Goal: Information Seeking & Learning: Learn about a topic

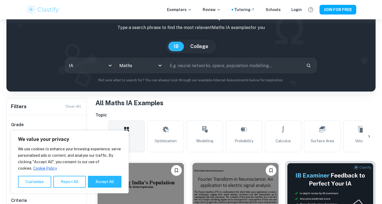
scroll to position [112, 0]
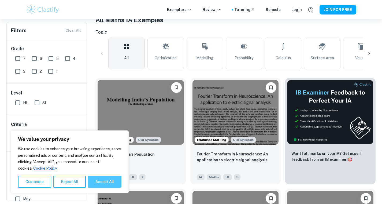
click at [109, 178] on button "Accept All" at bounding box center [104, 182] width 33 height 12
checkbox input "true"
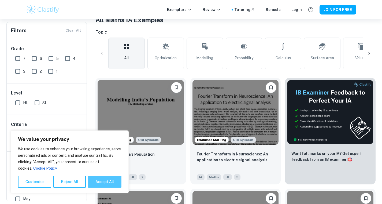
checkbox input "true"
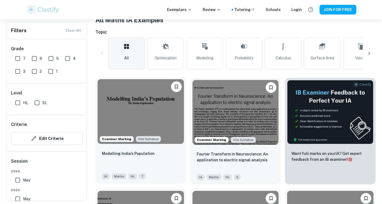
click at [160, 124] on img at bounding box center [141, 111] width 86 height 65
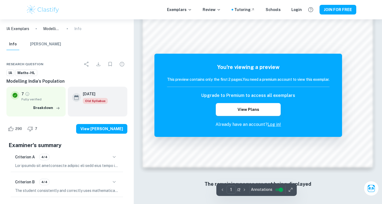
scroll to position [509, 0]
click at [261, 111] on button "View Plans" at bounding box center [248, 109] width 65 height 13
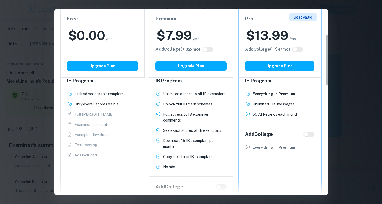
scroll to position [85, 0]
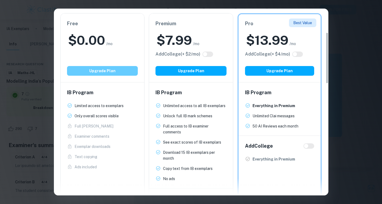
click at [95, 70] on button "Upgrade Plan" at bounding box center [102, 71] width 71 height 10
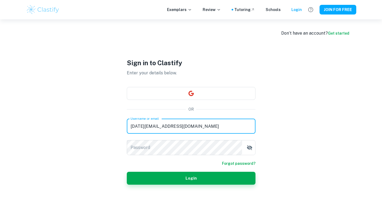
type input "pola.chrusciany@gmail.com"
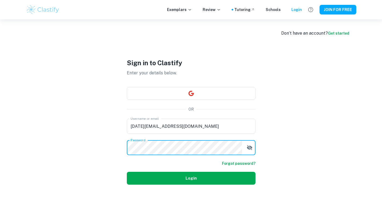
click at [182, 175] on button "Login" at bounding box center [191, 177] width 129 height 13
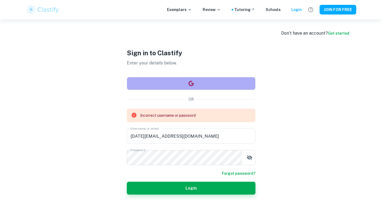
click at [185, 86] on button "button" at bounding box center [191, 83] width 129 height 13
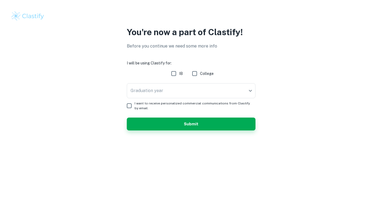
click at [179, 73] on input "IB" at bounding box center [173, 73] width 11 height 11
checkbox input "true"
click at [165, 94] on body "We value your privacy We use cookies to enhance your browsing experience, serve…" at bounding box center [191, 102] width 382 height 204
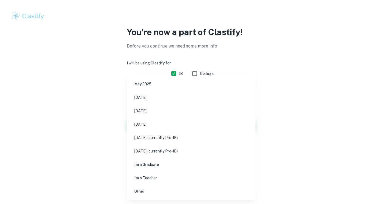
click at [153, 113] on li "May 2026" at bounding box center [191, 111] width 124 height 12
type input "M26"
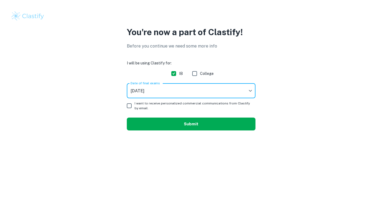
click at [146, 121] on button "Submit" at bounding box center [191, 123] width 129 height 13
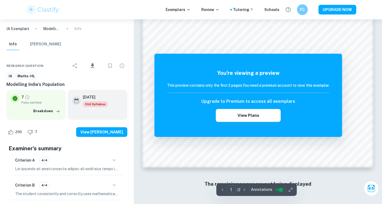
scroll to position [509, 0]
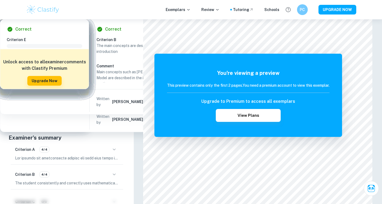
click at [29, 31] on p "IA Exemplars" at bounding box center [17, 29] width 23 height 6
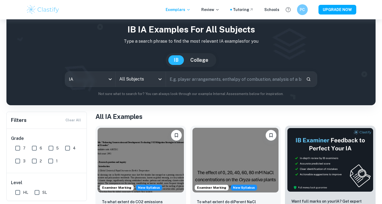
scroll to position [13, 0]
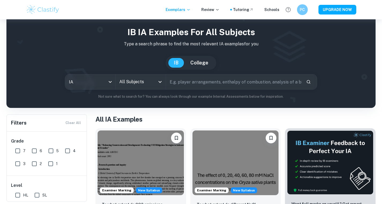
click at [197, 83] on input "text" at bounding box center [234, 81] width 136 height 15
click at [161, 83] on icon "Open" at bounding box center [160, 82] width 6 height 6
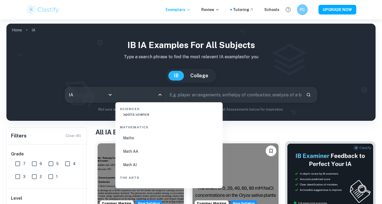
scroll to position [910, 0]
click at [133, 164] on li "Math AI" at bounding box center [169, 163] width 103 height 12
type input "Math AI"
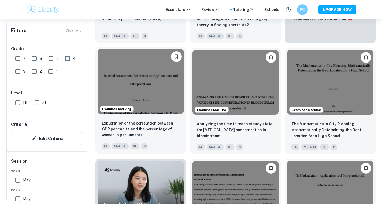
scroll to position [263, 0]
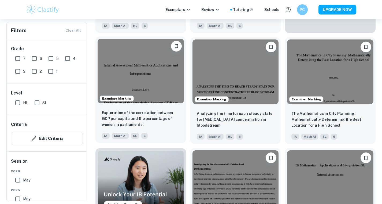
click at [151, 73] on img at bounding box center [141, 71] width 86 height 65
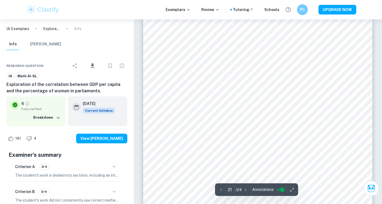
scroll to position [6212, 0]
type input "22"
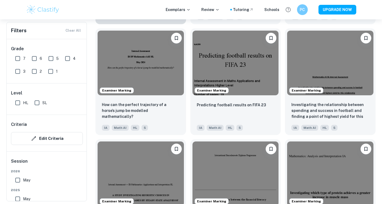
scroll to position [494, 0]
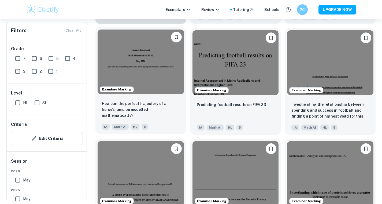
click at [140, 70] on img at bounding box center [141, 61] width 86 height 65
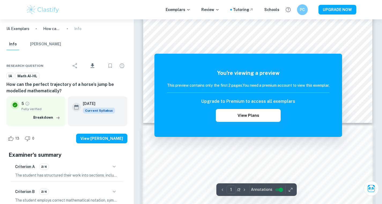
scroll to position [335, 0]
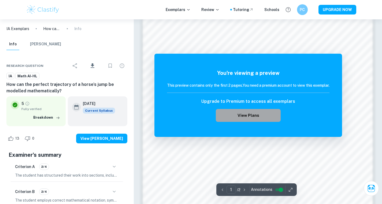
click at [257, 114] on button "View Plans" at bounding box center [248, 115] width 65 height 13
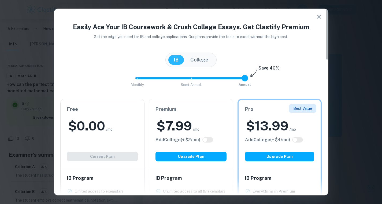
click at [176, 116] on div "Premium $ 7.99 /mo Add College (+ $ 2 /mo) Upgrade Plan" at bounding box center [191, 133] width 84 height 69
click at [189, 119] on h2 "$ 7.99" at bounding box center [173, 125] width 35 height 17
click at [316, 16] on icon "button" at bounding box center [319, 16] width 6 height 6
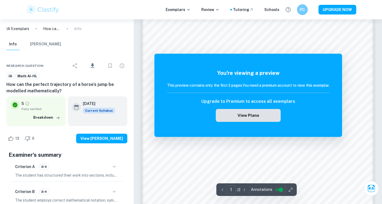
click at [244, 114] on button "View Plans" at bounding box center [248, 115] width 65 height 13
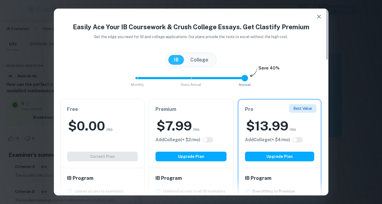
click at [217, 112] on h6 "Premium" at bounding box center [190, 109] width 71 height 8
click at [121, 132] on div "$ 0.00 /mo" at bounding box center [102, 125] width 71 height 17
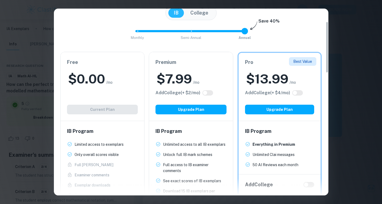
click at [207, 93] on input "checkbox" at bounding box center [205, 93] width 13 height 4
checkbox input "true"
click at [210, 93] on input "checkbox" at bounding box center [210, 93] width 13 height 4
checkbox input "false"
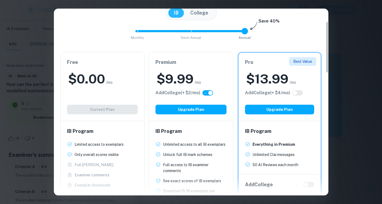
checkbox input "false"
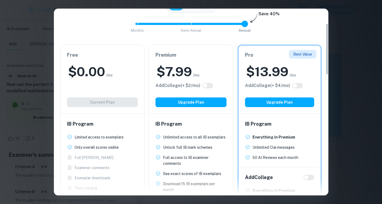
scroll to position [54, 0]
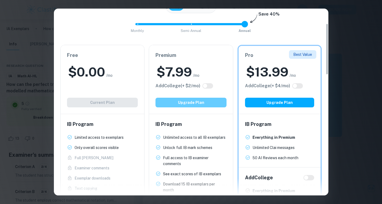
click at [202, 101] on button "Upgrade Plan" at bounding box center [190, 103] width 71 height 10
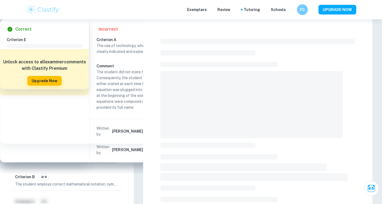
checkbox input "true"
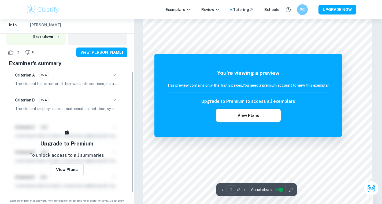
scroll to position [83, 0]
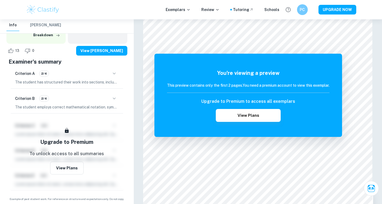
click at [111, 77] on icon "button" at bounding box center [114, 73] width 6 height 6
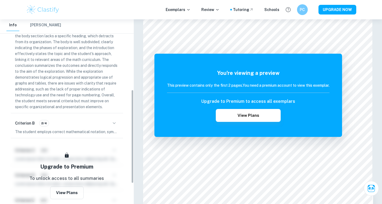
scroll to position [141, 0]
click at [112, 127] on button "button" at bounding box center [114, 122] width 9 height 9
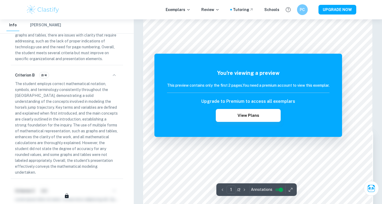
scroll to position [411, 0]
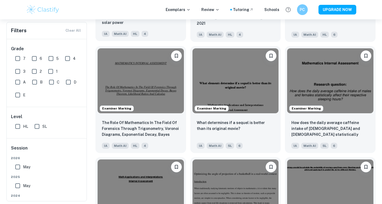
scroll to position [1702, 0]
